Goal: Task Accomplishment & Management: Manage account settings

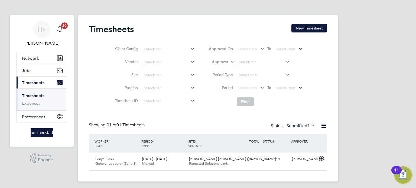
scroll to position [14, 47]
click at [35, 97] on link "Timesheets" at bounding box center [33, 95] width 22 height 5
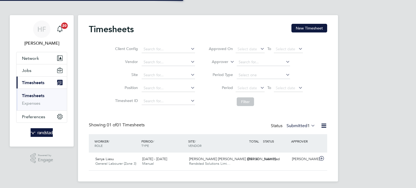
scroll to position [2, 3]
click at [375, 84] on div "HF Hollie Furby Notifications 20 Applications: Network Businesses Sites Workers…" at bounding box center [208, 95] width 416 height 190
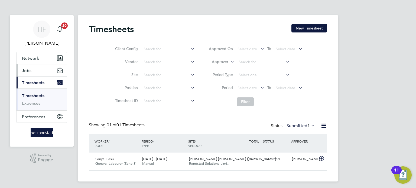
click at [32, 73] on button "Jobs" at bounding box center [42, 70] width 50 height 12
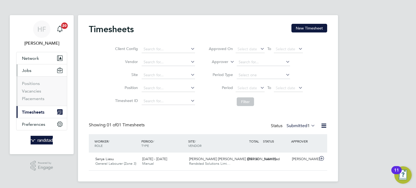
click at [32, 113] on span "Timesheets" at bounding box center [33, 112] width 22 height 5
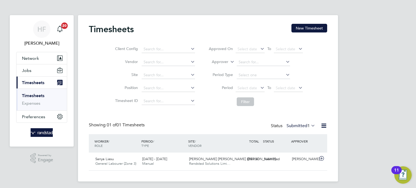
click at [34, 97] on link "Timesheets" at bounding box center [33, 95] width 22 height 5
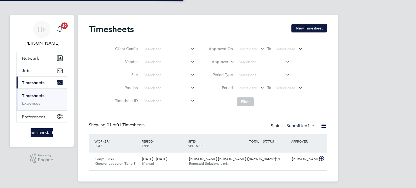
scroll to position [14, 47]
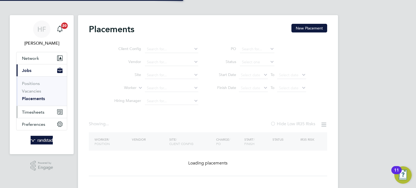
click at [34, 114] on span "Timesheets" at bounding box center [33, 112] width 22 height 5
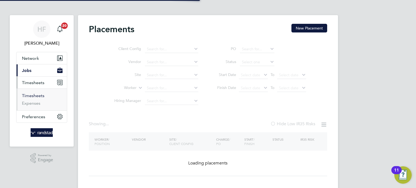
click at [35, 97] on link "Timesheets" at bounding box center [33, 95] width 22 height 5
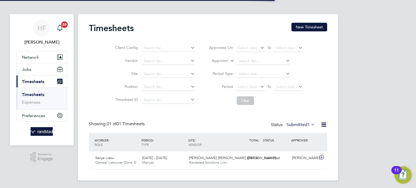
scroll to position [2, 0]
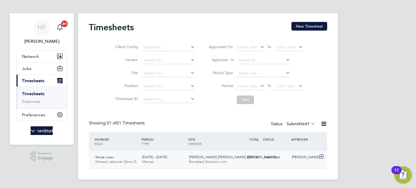
click at [261, 165] on div "Sanya Liasu General Labourer (Zone 3) 18 - 24 Aug 2025 18 - 24 Aug 2025 Manual …" at bounding box center [208, 160] width 238 height 18
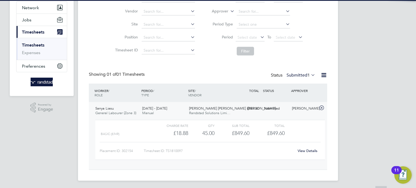
scroll to position [52, 0]
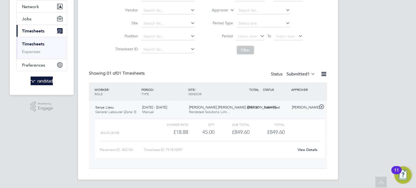
click at [308, 152] on div "View Details" at bounding box center [307, 150] width 27 height 9
click at [309, 150] on link "View Details" at bounding box center [307, 150] width 20 height 5
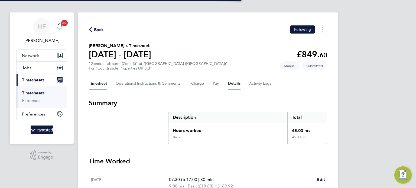
scroll to position [3, 0]
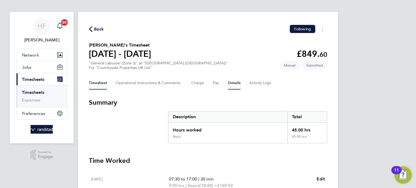
click at [231, 81] on button "Details" at bounding box center [234, 83] width 12 height 13
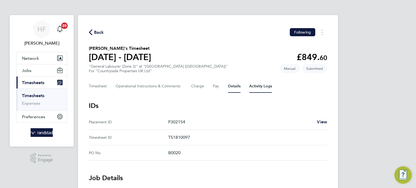
click at [257, 89] on Logs-tab "Activity Logs" at bounding box center [260, 86] width 23 height 13
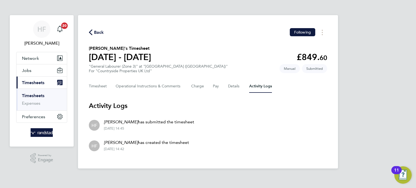
click at [242, 88] on div "Timesheet Operational Instructions & Comments Charge Pay Details Activity Logs" at bounding box center [208, 86] width 238 height 13
click at [236, 87] on button "Details" at bounding box center [234, 86] width 12 height 13
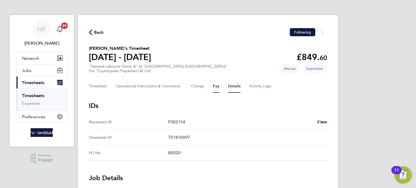
click at [215, 89] on button "Pay" at bounding box center [216, 86] width 6 height 13
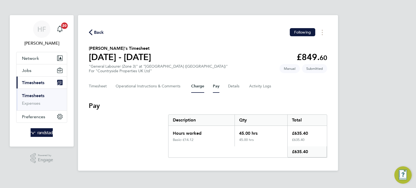
click at [200, 90] on button "Charge" at bounding box center [197, 86] width 13 height 13
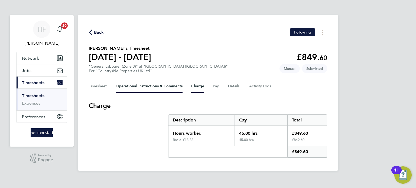
click at [157, 91] on Comments-tab "Operational Instructions & Comments" at bounding box center [149, 86] width 67 height 13
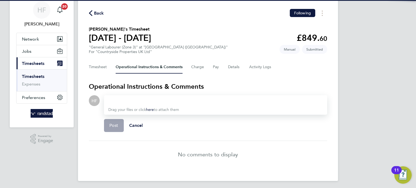
scroll to position [21, 0]
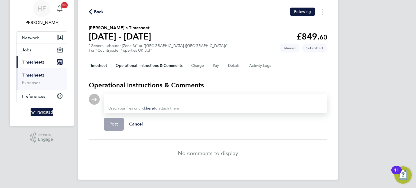
click at [106, 68] on button "Timesheet" at bounding box center [98, 65] width 18 height 13
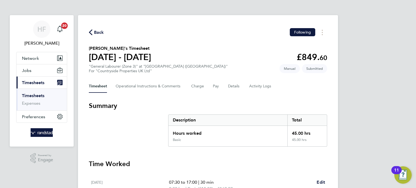
click at [36, 93] on link "Timesheets" at bounding box center [33, 95] width 22 height 5
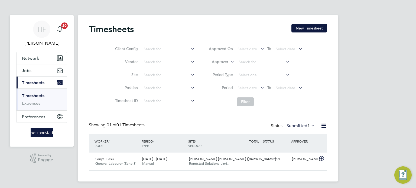
scroll to position [14, 47]
click at [187, 164] on div "Hampton Waters (Peter… Randstad Solutions Limi…" at bounding box center [210, 162] width 47 height 14
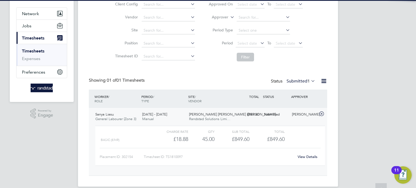
scroll to position [52, 0]
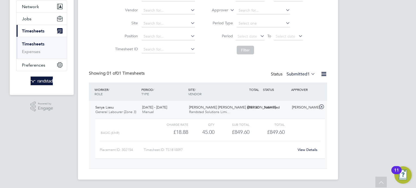
click at [306, 149] on link "View Details" at bounding box center [307, 150] width 20 height 5
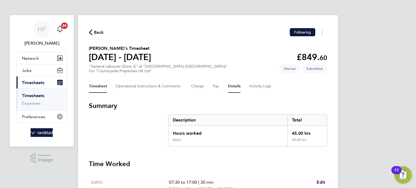
click at [233, 88] on button "Details" at bounding box center [234, 86] width 12 height 13
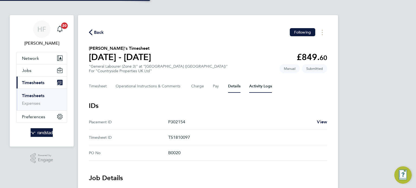
click at [251, 88] on Logs-tab "Activity Logs" at bounding box center [260, 86] width 23 height 13
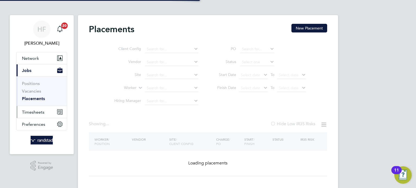
click at [34, 111] on span "Timesheets" at bounding box center [33, 112] width 22 height 5
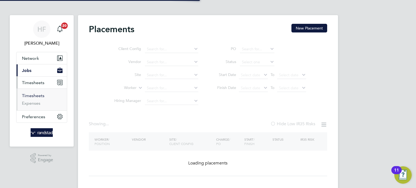
click at [38, 95] on link "Timesheets" at bounding box center [33, 95] width 22 height 5
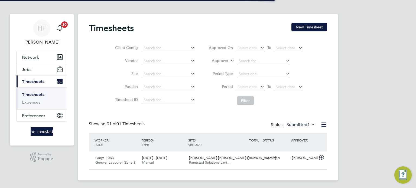
scroll to position [2, 0]
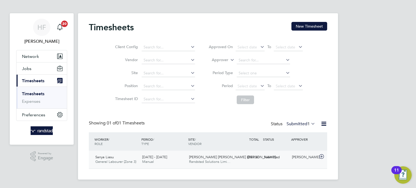
drag, startPoint x: 260, startPoint y: 162, endPoint x: 251, endPoint y: 161, distance: 9.7
click at [260, 162] on div "Sanya Liasu General Labourer (Zone 3) 18 - 24 Aug 2025 18 - 24 Aug 2025 Manual …" at bounding box center [208, 160] width 238 height 18
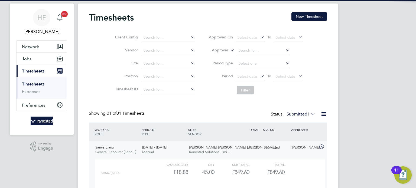
scroll to position [52, 0]
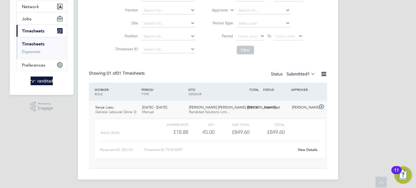
click at [308, 150] on link "View Details" at bounding box center [307, 150] width 20 height 5
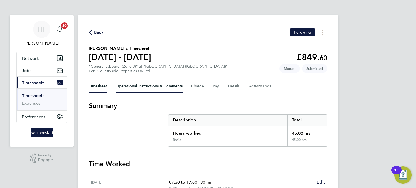
click at [121, 91] on Comments-tab "Operational Instructions & Comments" at bounding box center [149, 86] width 67 height 13
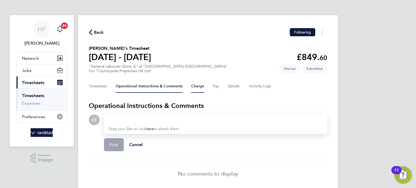
click at [201, 89] on button "Charge" at bounding box center [197, 86] width 13 height 13
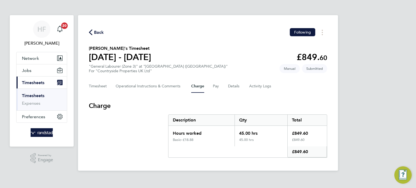
click at [221, 88] on div "Timesheet Operational Instructions & Comments Charge Pay Details Activity Logs" at bounding box center [208, 86] width 238 height 13
click at [250, 83] on Logs-tab "Activity Logs" at bounding box center [260, 86] width 23 height 13
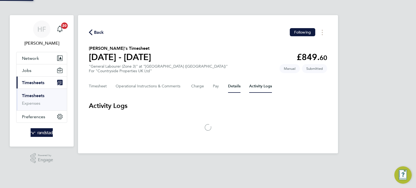
click at [228, 89] on button "Details" at bounding box center [234, 86] width 12 height 13
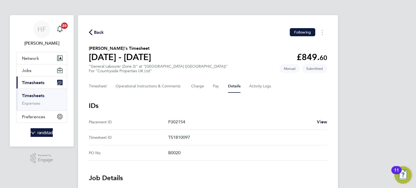
click at [110, 88] on div "Timesheet Operational Instructions & Comments Charge Pay Details Activity Logs" at bounding box center [208, 86] width 238 height 13
click at [96, 87] on button "Timesheet" at bounding box center [98, 86] width 18 height 13
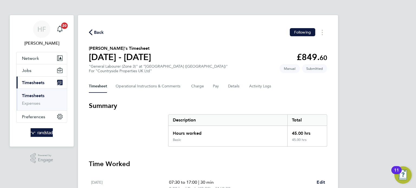
click at [28, 96] on link "Timesheets" at bounding box center [33, 95] width 22 height 5
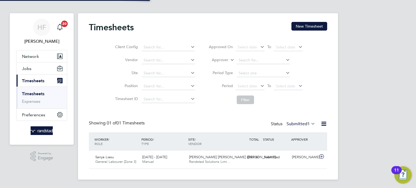
scroll to position [14, 47]
click at [266, 154] on div "Submitted" at bounding box center [275, 157] width 28 height 9
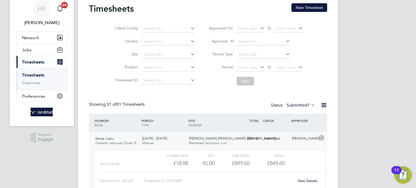
scroll to position [22, 0]
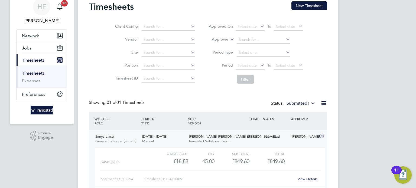
click at [312, 177] on link "View Details" at bounding box center [307, 179] width 20 height 5
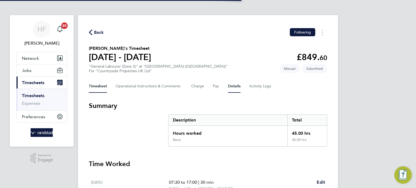
drag, startPoint x: 233, startPoint y: 84, endPoint x: 236, endPoint y: 87, distance: 4.4
click at [233, 84] on button "Details" at bounding box center [234, 86] width 12 height 13
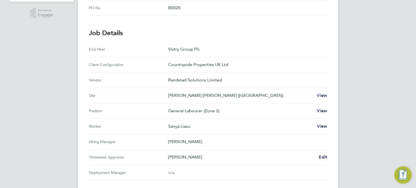
scroll to position [177, 0]
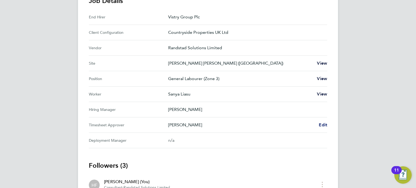
click at [325, 124] on span "Edit" at bounding box center [323, 124] width 8 height 5
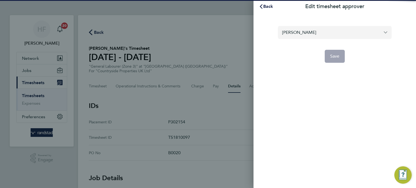
click at [305, 35] on input "Neil Kendrick" at bounding box center [335, 32] width 114 height 13
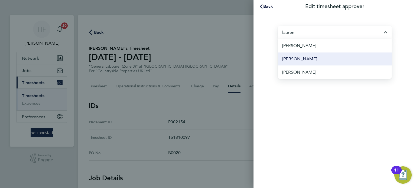
click at [312, 60] on li "Lauren Morton" at bounding box center [335, 58] width 114 height 13
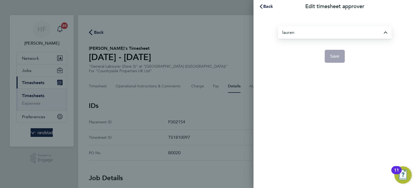
type input "Lauren Morton"
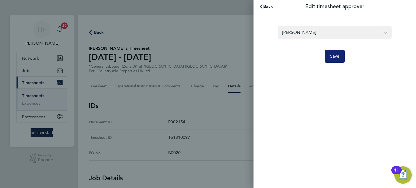
click at [337, 60] on button "Save" at bounding box center [335, 56] width 20 height 13
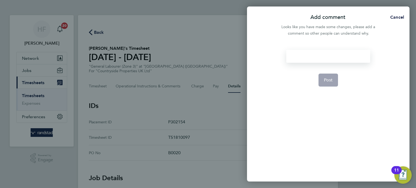
click at [312, 56] on div at bounding box center [328, 56] width 84 height 13
drag, startPoint x: 305, startPoint y: 58, endPoint x: 301, endPoint y: 63, distance: 6.2
click at [302, 63] on div at bounding box center [328, 56] width 84 height 13
click at [324, 80] on span "Post" at bounding box center [328, 79] width 9 height 5
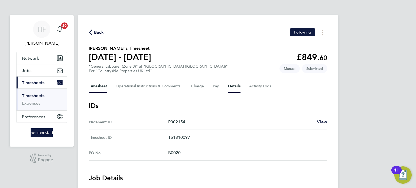
click at [107, 87] on button "Timesheet" at bounding box center [98, 86] width 18 height 13
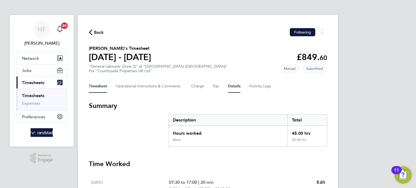
click at [228, 86] on button "Details" at bounding box center [234, 86] width 12 height 13
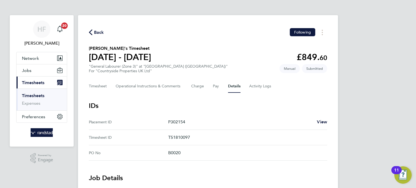
click at [43, 98] on link "Timesheets" at bounding box center [33, 95] width 22 height 5
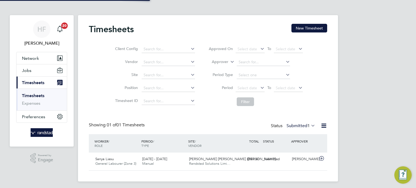
scroll to position [14, 47]
click at [31, 96] on link "Timesheets" at bounding box center [33, 95] width 22 height 5
click at [255, 164] on div "Sanya Liasu General Labourer (Zone 3) 18 - 24 Aug 2025 18 - 24 Aug 2025 Manual …" at bounding box center [208, 162] width 238 height 18
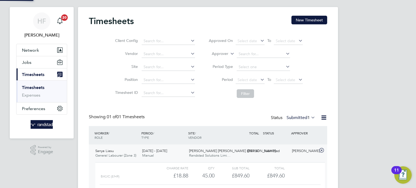
scroll to position [52, 0]
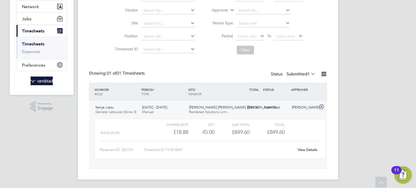
click at [306, 149] on link "View Details" at bounding box center [307, 150] width 20 height 5
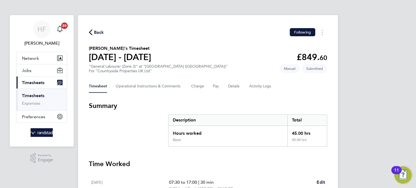
click at [29, 99] on li "Timesheets" at bounding box center [42, 97] width 41 height 8
click at [30, 96] on link "Timesheets" at bounding box center [33, 95] width 22 height 5
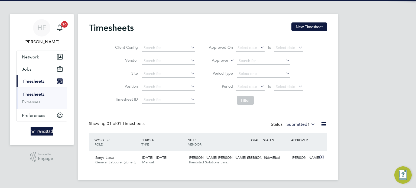
scroll to position [2, 0]
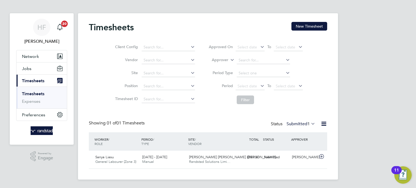
click at [309, 125] on span "1" at bounding box center [308, 123] width 2 height 5
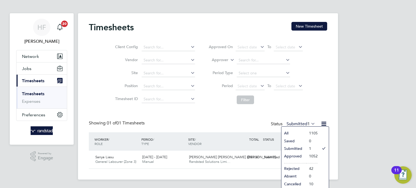
click at [349, 125] on div "HF Hollie Furby Notifications 20 Applications: Network Businesses Sites Workers…" at bounding box center [208, 93] width 416 height 190
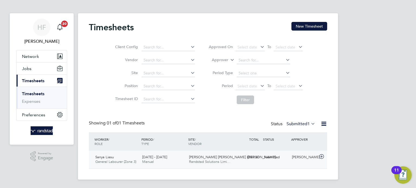
click at [211, 162] on span "Randstad Solutions Limi…" at bounding box center [209, 161] width 41 height 5
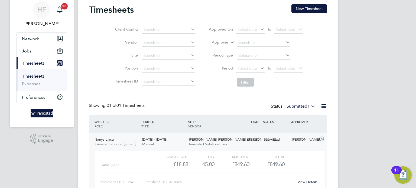
scroll to position [52, 0]
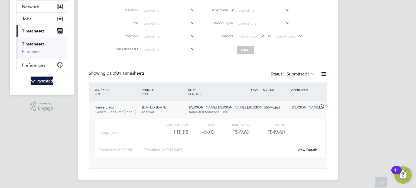
click at [301, 149] on link "View Details" at bounding box center [307, 150] width 20 height 5
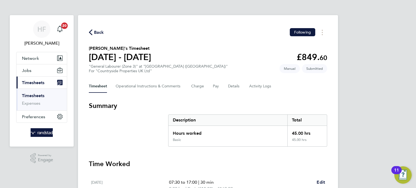
click at [33, 97] on link "Timesheets" at bounding box center [33, 95] width 22 height 5
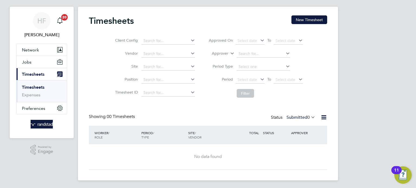
scroll to position [9, 0]
